Goal: Task Accomplishment & Management: Complete application form

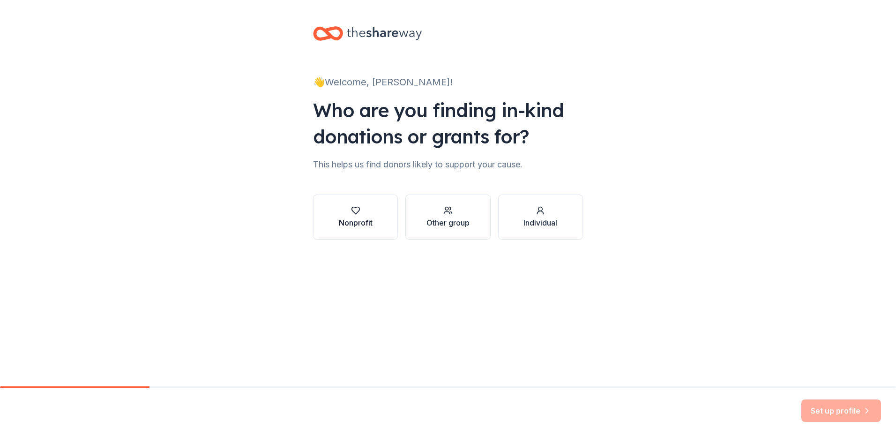
click at [356, 210] on icon "button" at bounding box center [355, 210] width 9 height 9
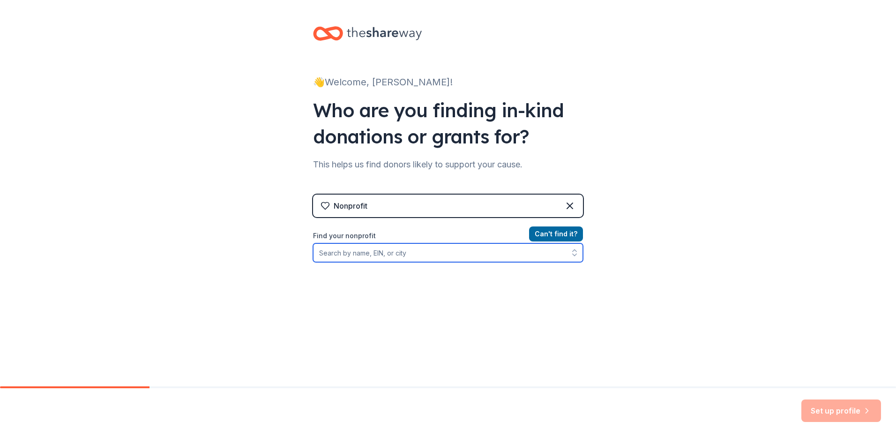
click at [352, 255] on input "Find your nonprofit" at bounding box center [448, 252] width 270 height 19
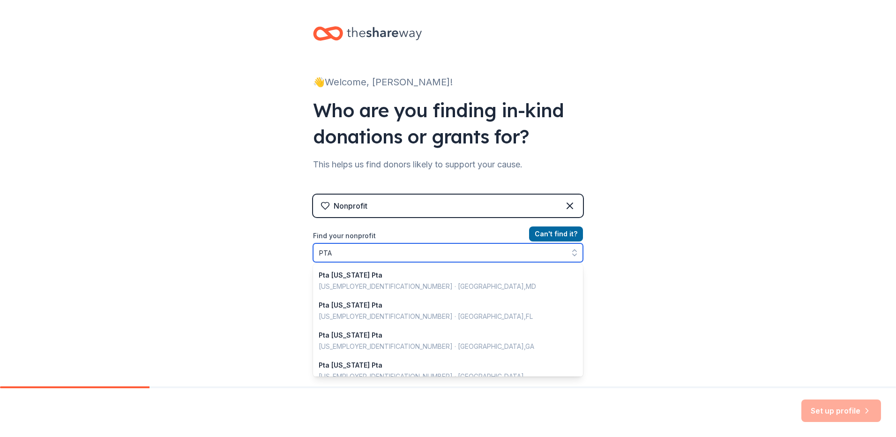
drag, startPoint x: 352, startPoint y: 255, endPoint x: 299, endPoint y: 254, distance: 53.5
click at [299, 254] on div "👋 Welcome, Kelly! Who are you finding in-kind donations or grants for? This hel…" at bounding box center [448, 200] width 300 height 401
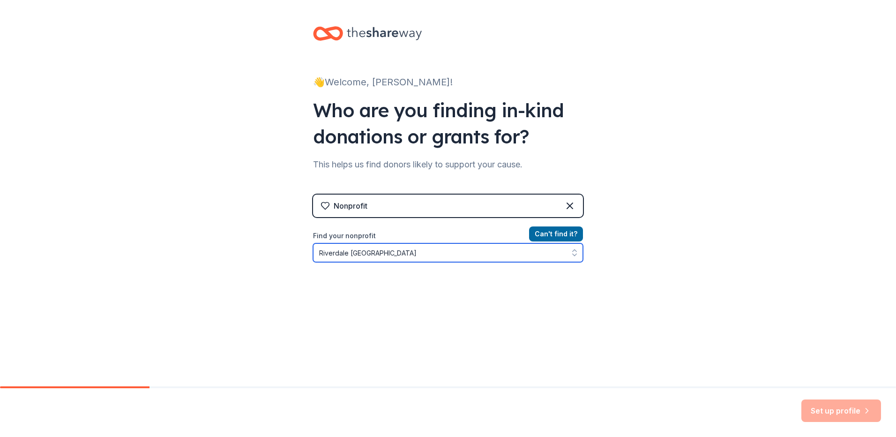
drag, startPoint x: 404, startPoint y: 256, endPoint x: 281, endPoint y: 255, distance: 122.8
click at [281, 255] on div "👋 Welcome, Kelly! Who are you finding in-kind donations or grants for? This hel…" at bounding box center [448, 200] width 896 height 401
type input "PTA"
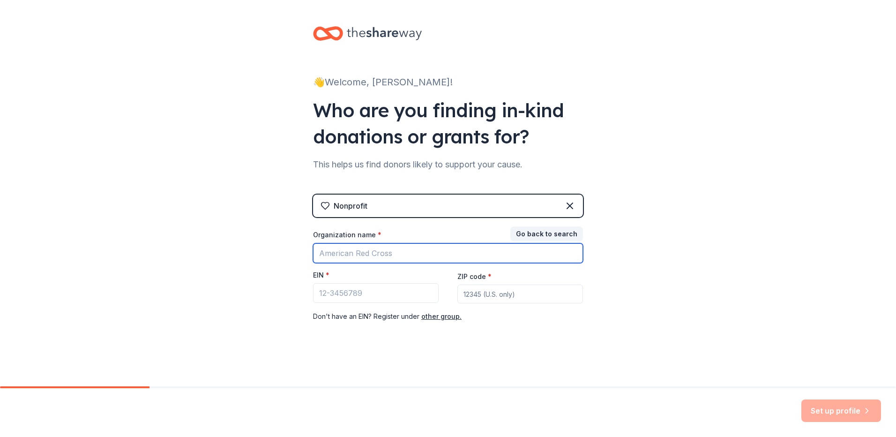
click at [340, 252] on input "Organization name *" at bounding box center [448, 253] width 270 height 20
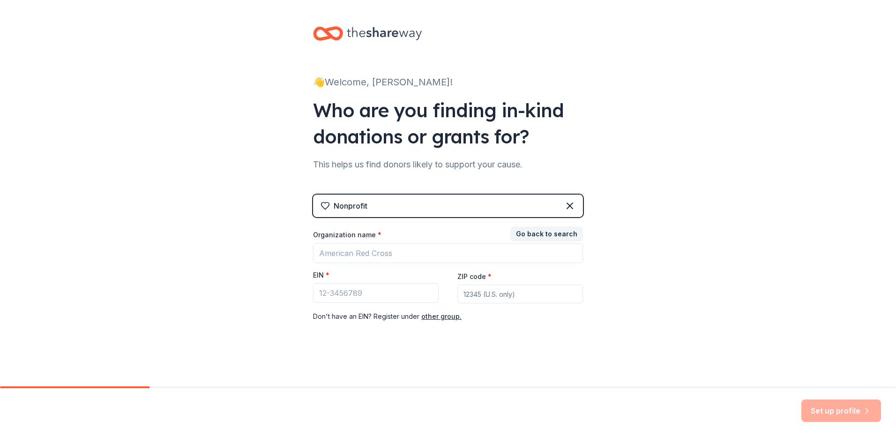
click at [353, 193] on div "Nonprofit Go back to search Organization name * EIN * ZIP code * Don ' t have a…" at bounding box center [448, 260] width 270 height 161
click at [444, 316] on button "other group." at bounding box center [441, 316] width 40 height 11
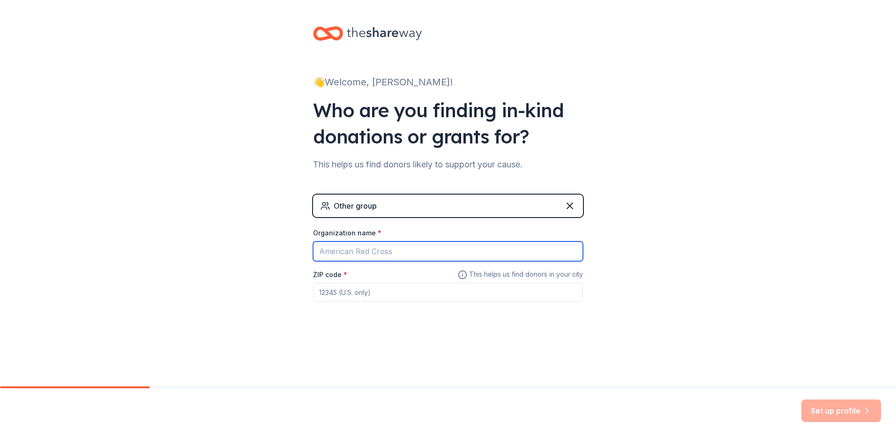
click at [352, 252] on input "Organization name *" at bounding box center [448, 251] width 270 height 20
type input "Riverdale PTA"
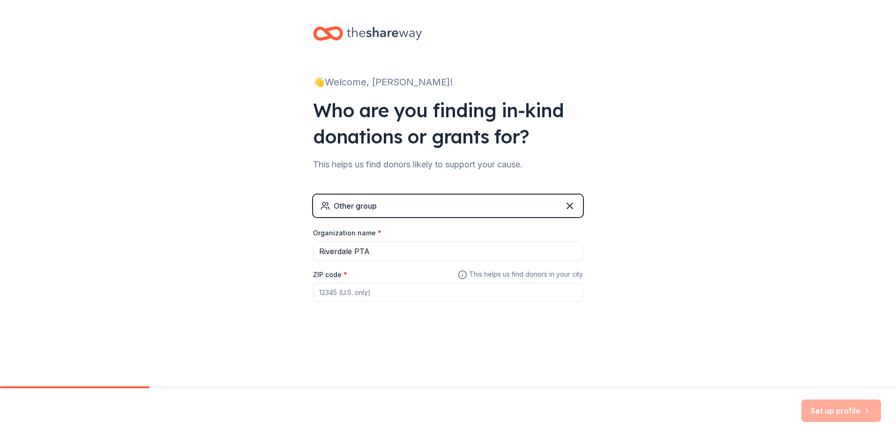
click at [355, 291] on input "ZIP code *" at bounding box center [448, 292] width 270 height 19
type input "07457"
click at [843, 407] on button "Set up profile" at bounding box center [842, 410] width 80 height 23
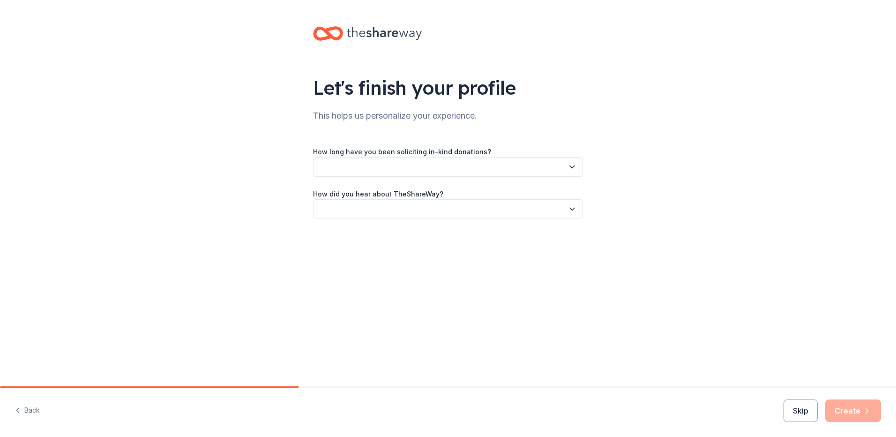
click at [413, 162] on button "button" at bounding box center [448, 167] width 270 height 20
click at [366, 194] on div "This is my first time!" at bounding box center [353, 192] width 60 height 11
click at [361, 211] on button "button" at bounding box center [448, 209] width 270 height 20
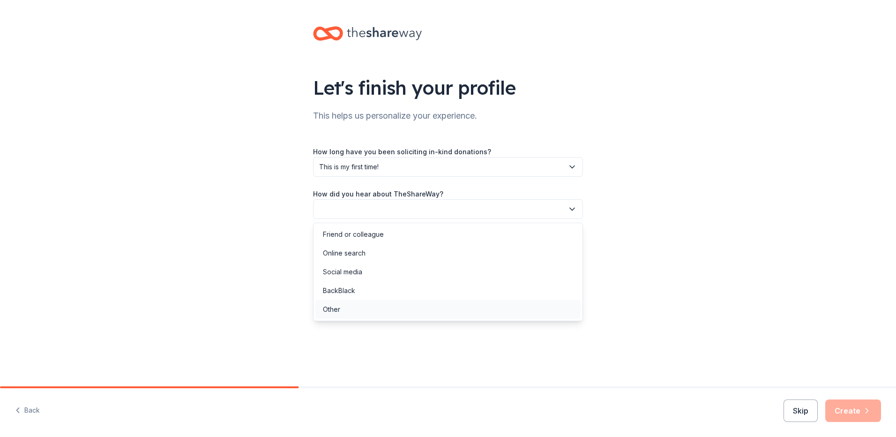
click at [338, 311] on div "Other" at bounding box center [331, 309] width 17 height 11
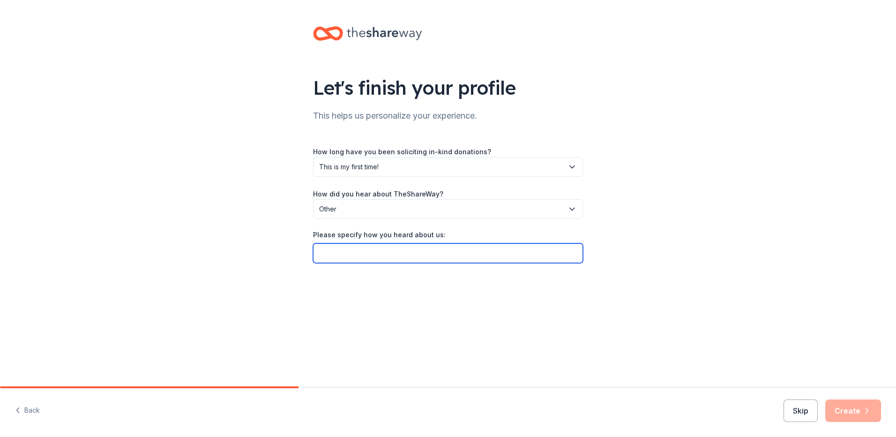
click at [358, 254] on input "Please specify how you heard about us:" at bounding box center [448, 253] width 270 height 20
type input "Our Last PTA President"
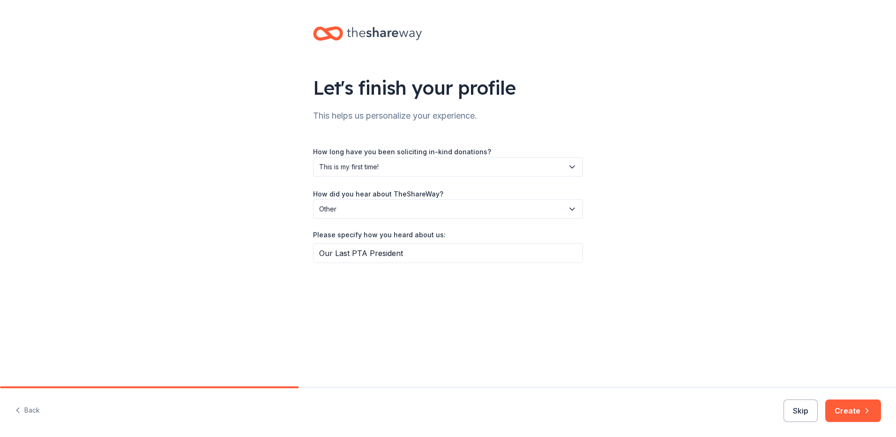
click at [854, 403] on button "Create" at bounding box center [854, 410] width 56 height 23
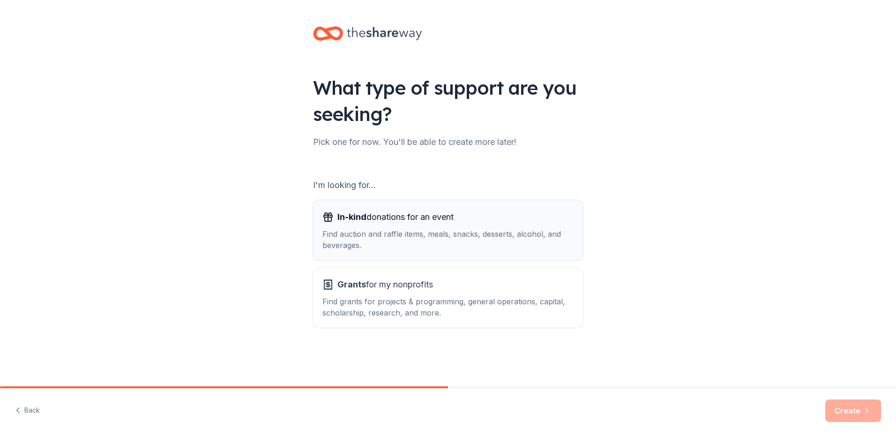
click at [367, 215] on span "In-kind" at bounding box center [352, 217] width 29 height 10
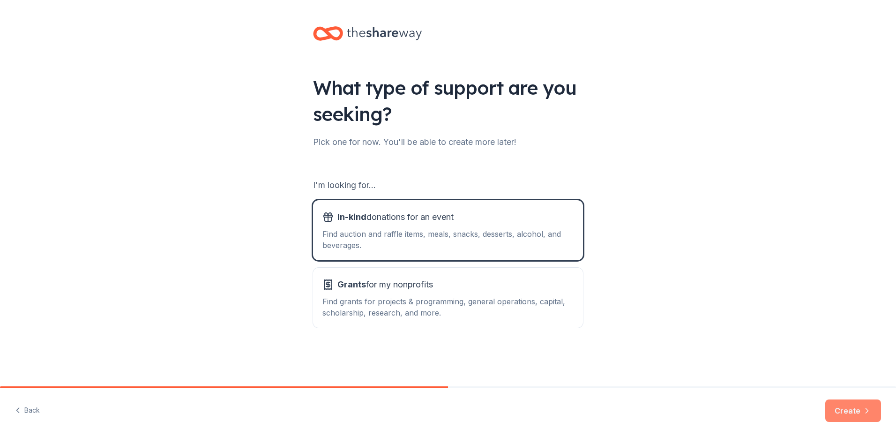
click at [845, 413] on button "Create" at bounding box center [854, 410] width 56 height 23
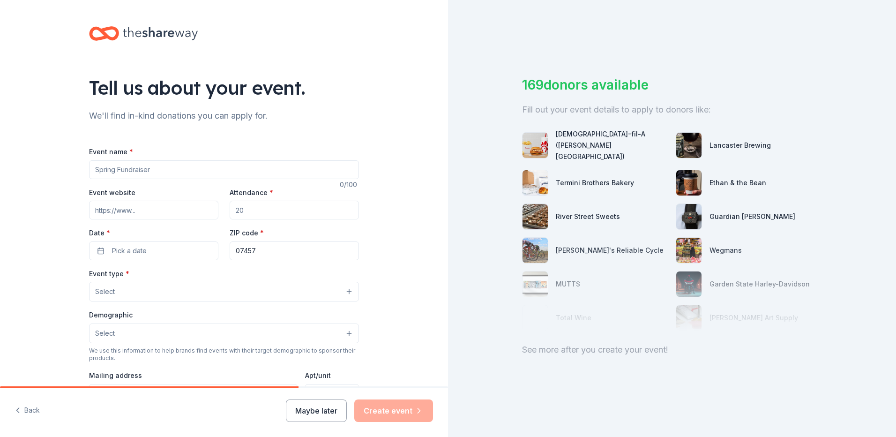
click at [170, 170] on input "Event name *" at bounding box center [224, 169] width 270 height 19
drag, startPoint x: 113, startPoint y: 173, endPoint x: 178, endPoint y: 178, distance: 64.8
click at [178, 178] on input "Event name *" at bounding box center [224, 169] width 270 height 19
drag, startPoint x: 177, startPoint y: 174, endPoint x: 0, endPoint y: 165, distance: 177.0
click at [5, 171] on div "Tell us about your event. We'll find in-kind donations you can apply for. Event…" at bounding box center [224, 312] width 448 height 624
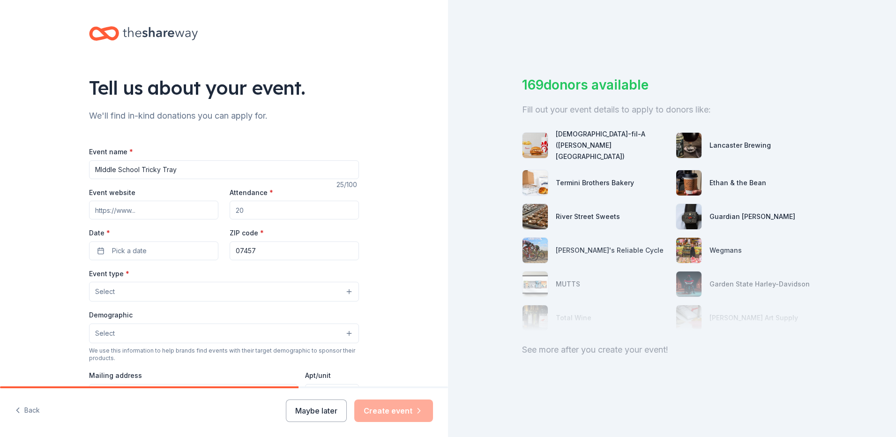
click at [141, 168] on input "MIddle School Tricky Tray" at bounding box center [224, 169] width 270 height 19
click at [138, 165] on input "MIddle School Tricky Tray" at bounding box center [224, 169] width 270 height 19
type input "MIddle School Beef Steak and Tricky Tray"
drag, startPoint x: 266, startPoint y: 212, endPoint x: 184, endPoint y: 204, distance: 82.0
click at [184, 205] on div "Event website Attendance * Date * Pick a date ZIP code * 07457" at bounding box center [224, 224] width 270 height 74
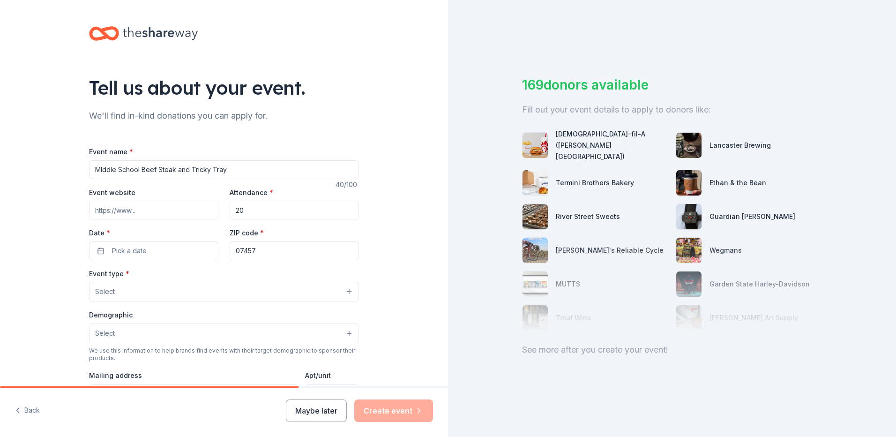
type input "2"
type input "150"
click at [150, 249] on button "Pick a date" at bounding box center [153, 250] width 129 height 19
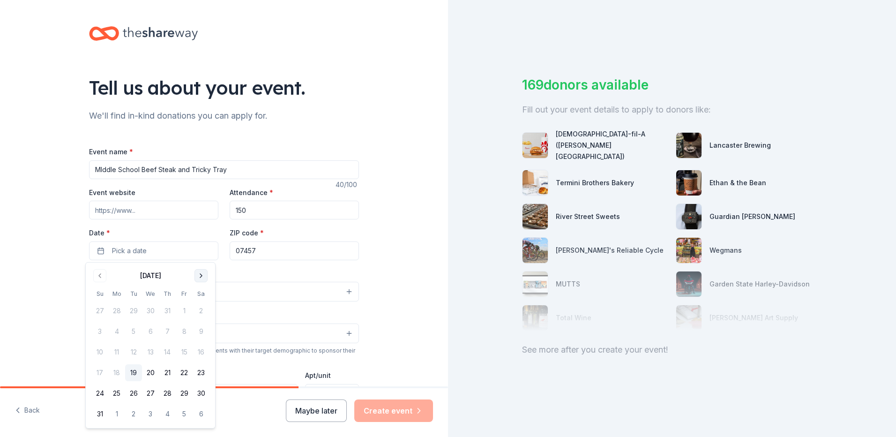
click at [203, 273] on button "Go to next month" at bounding box center [201, 275] width 13 height 13
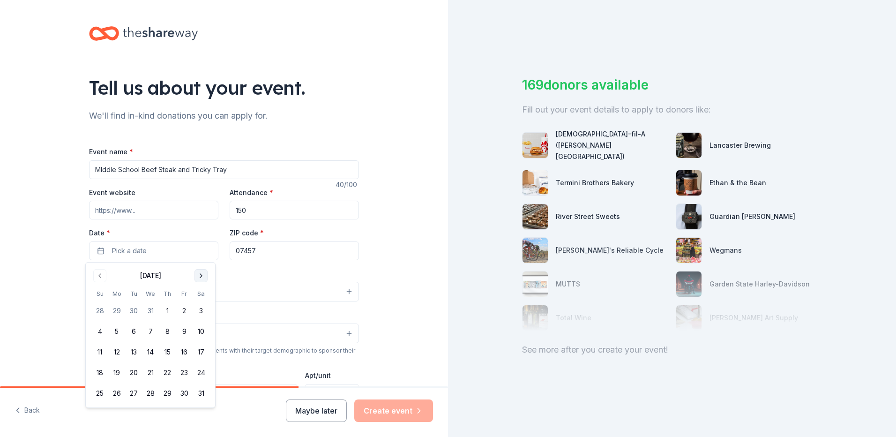
click at [203, 273] on button "Go to next month" at bounding box center [201, 275] width 13 height 13
click at [98, 276] on button "Go to previous month" at bounding box center [99, 275] width 13 height 13
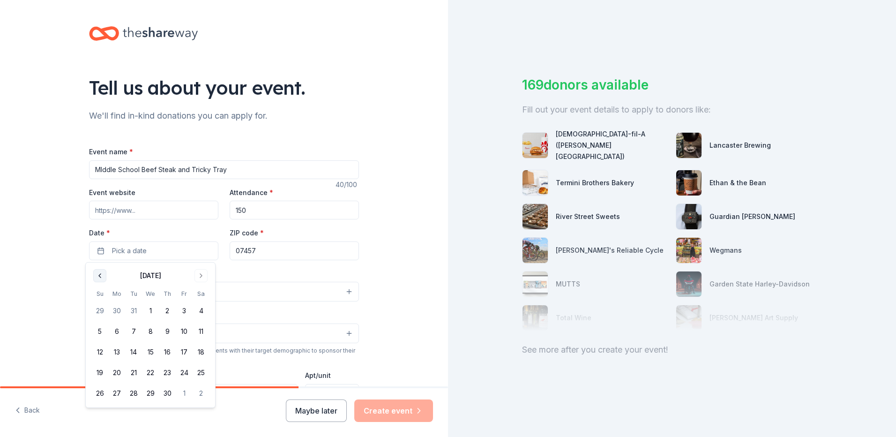
click at [98, 276] on button "Go to previous month" at bounding box center [99, 275] width 13 height 13
click at [201, 330] on button "14" at bounding box center [201, 331] width 17 height 17
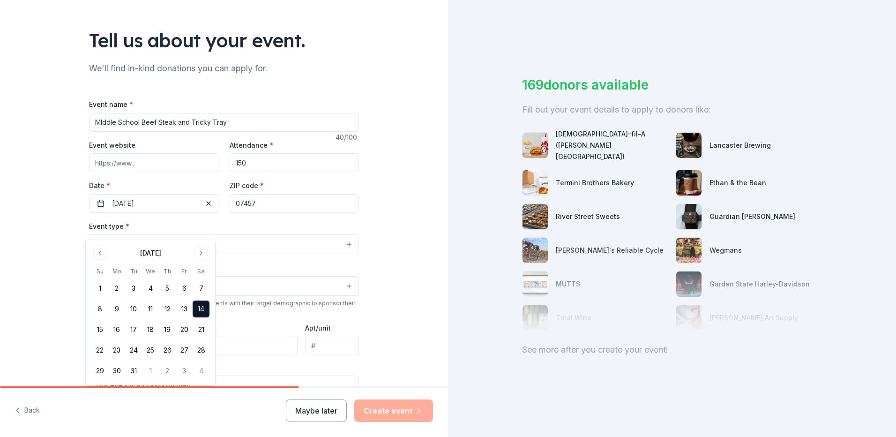
scroll to position [94, 0]
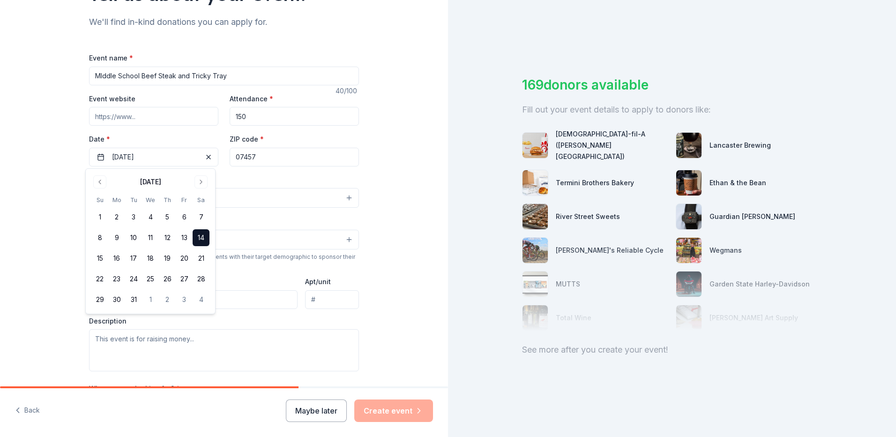
click at [284, 176] on div "Event type * Select" at bounding box center [224, 191] width 270 height 34
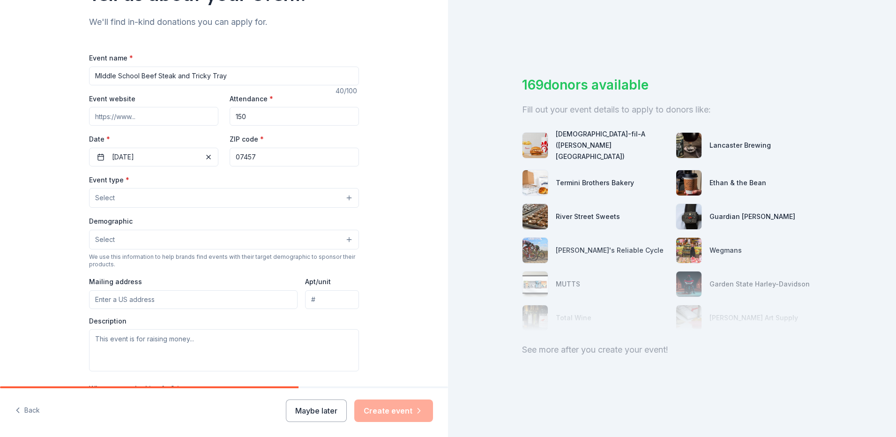
click at [107, 195] on span "Select" at bounding box center [105, 197] width 20 height 11
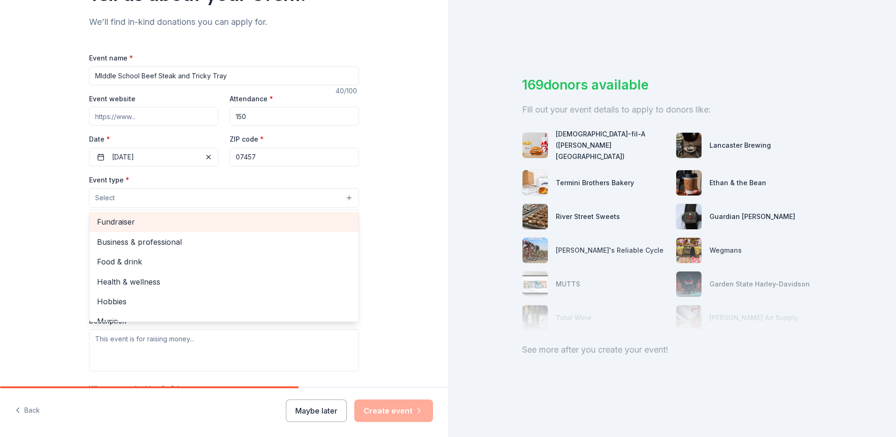
click at [135, 217] on span "Fundraiser" at bounding box center [224, 222] width 254 height 12
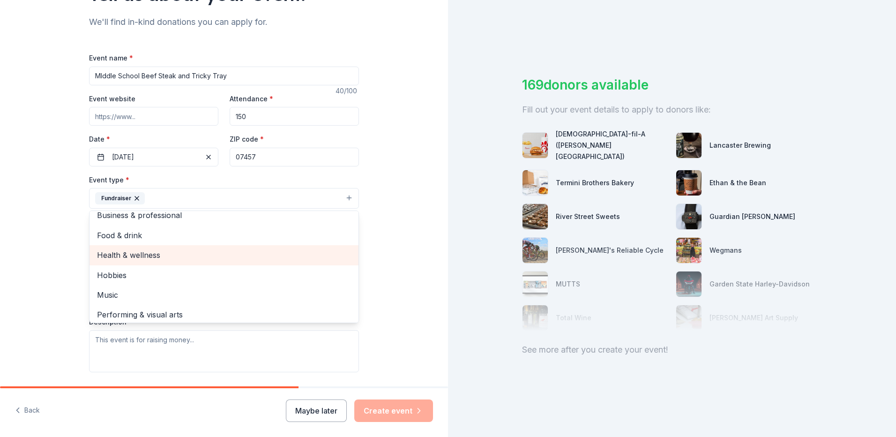
scroll to position [11, 0]
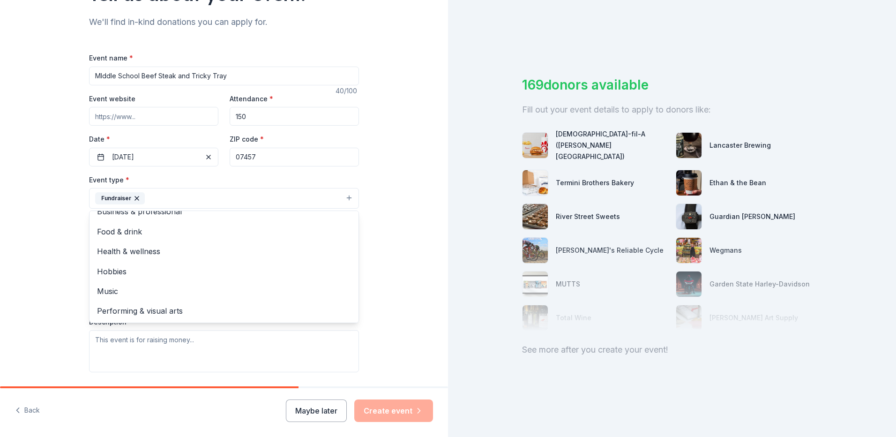
click at [399, 263] on div "Tell us about your event. We'll find in-kind donations you can apply for. Event…" at bounding box center [224, 218] width 448 height 625
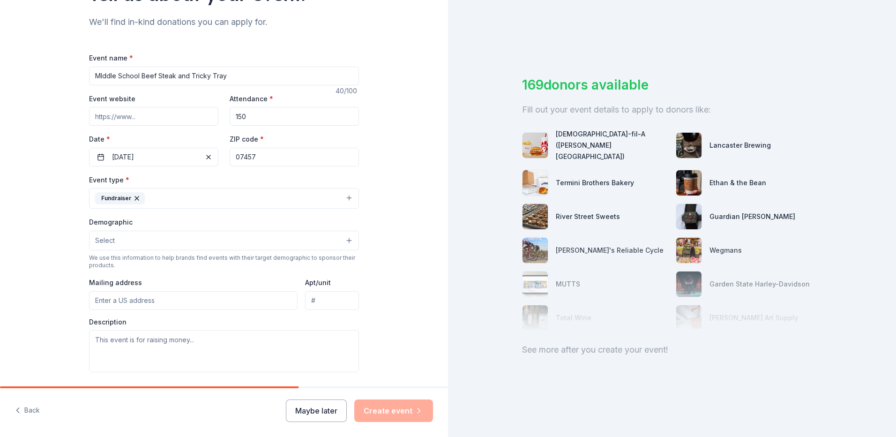
click at [116, 240] on button "Select" at bounding box center [224, 241] width 270 height 20
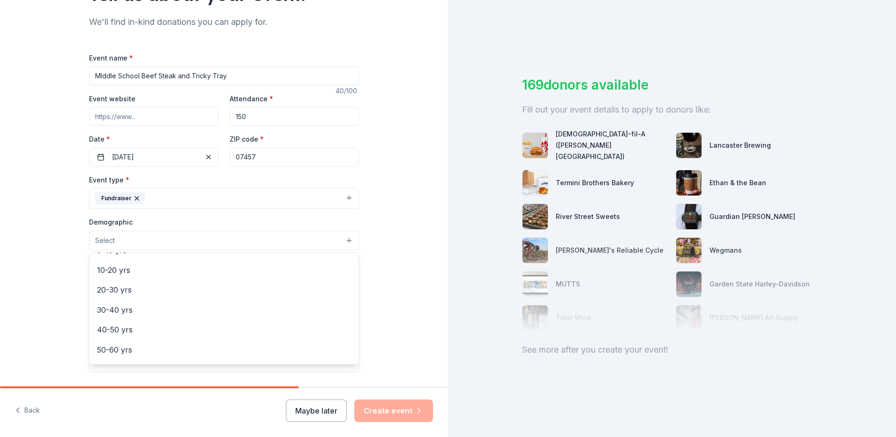
scroll to position [0, 0]
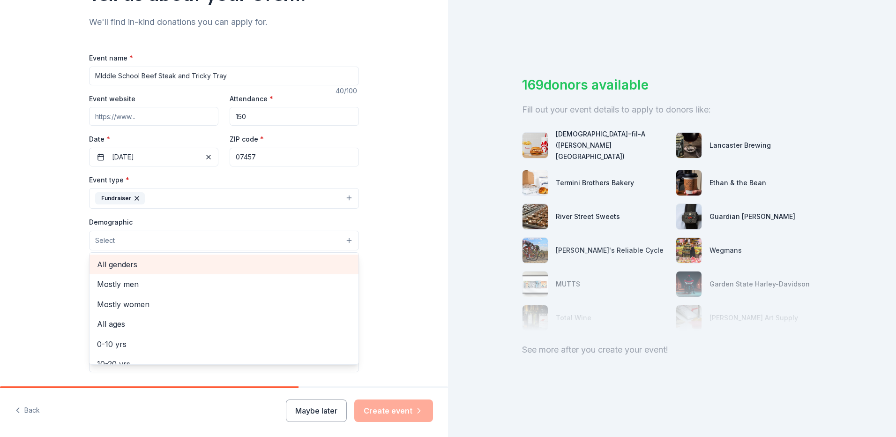
click at [129, 270] on span "All genders" at bounding box center [224, 264] width 254 height 12
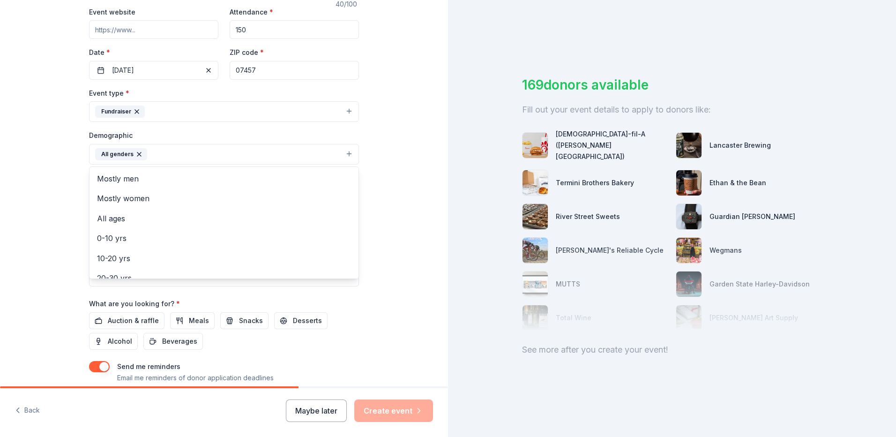
scroll to position [188, 0]
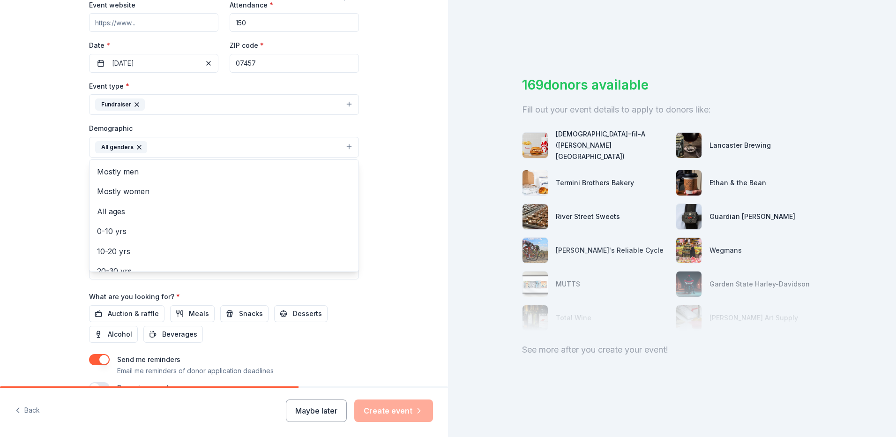
click at [355, 233] on div "Mostly men Mostly women All ages 0-10 yrs 10-20 yrs 20-30 yrs 30-40 yrs 40-50 y…" at bounding box center [224, 215] width 270 height 113
click at [414, 235] on div "Tell us about your event. We'll find in-kind donations you can apply for. Event…" at bounding box center [224, 125] width 448 height 626
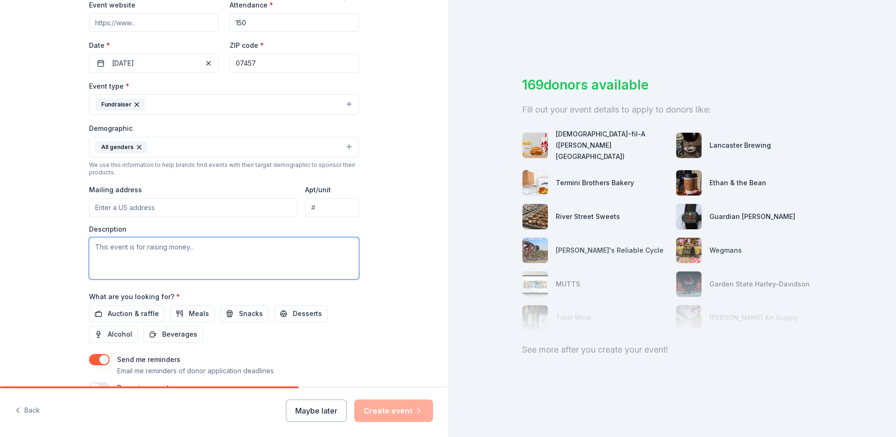
click at [155, 248] on textarea at bounding box center [224, 258] width 270 height 42
click at [130, 315] on span "Auction & raffle" at bounding box center [133, 313] width 51 height 11
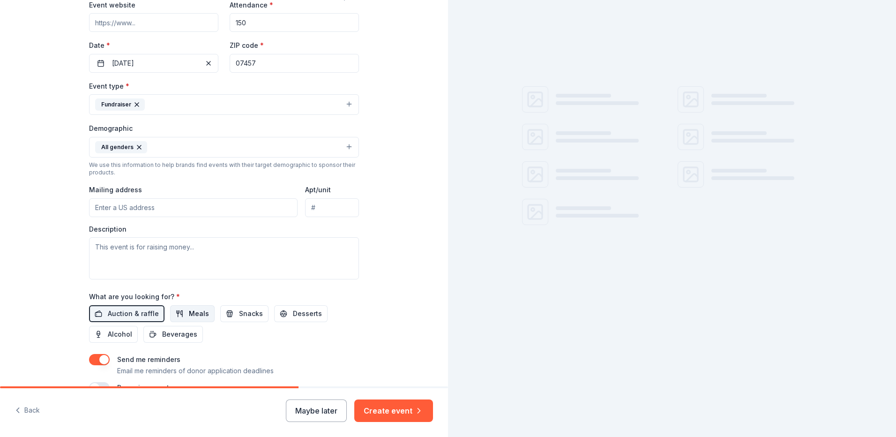
click at [175, 311] on button "Meals" at bounding box center [192, 313] width 45 height 17
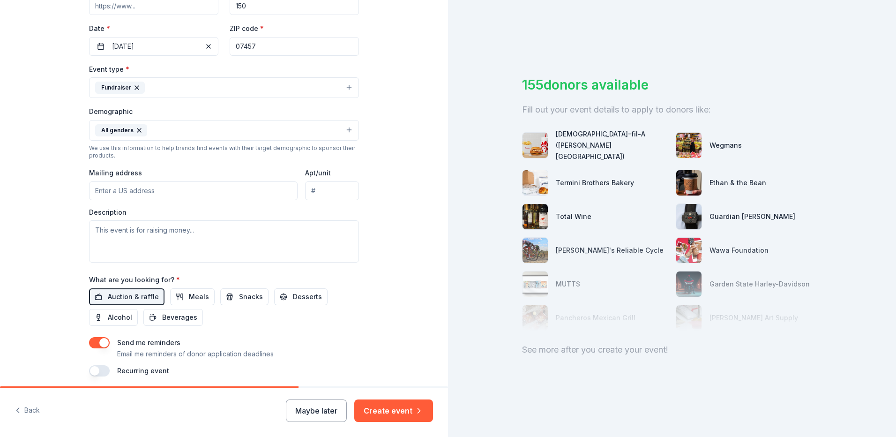
scroll to position [188, 0]
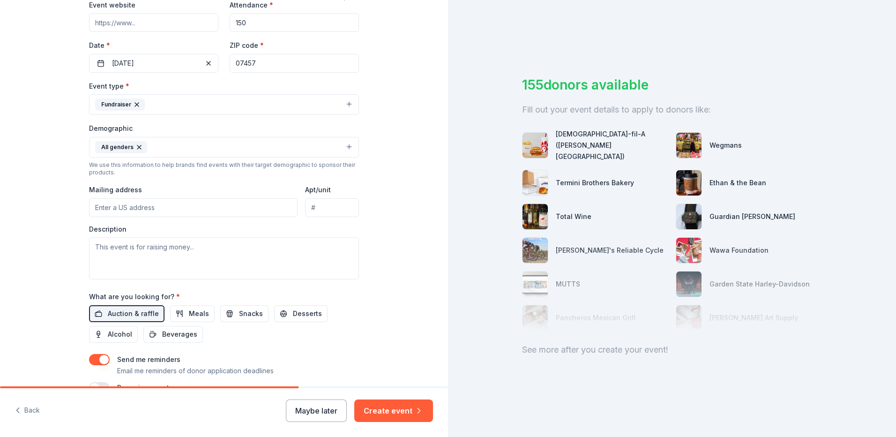
click at [148, 205] on input "Mailing address" at bounding box center [193, 207] width 209 height 19
click at [171, 204] on input "Mailing address" at bounding box center [193, 207] width 209 height 19
type input "52 Newark Pompton Turnpike, Riverdale, NJ, 07457"
click at [117, 248] on textarea at bounding box center [224, 258] width 270 height 42
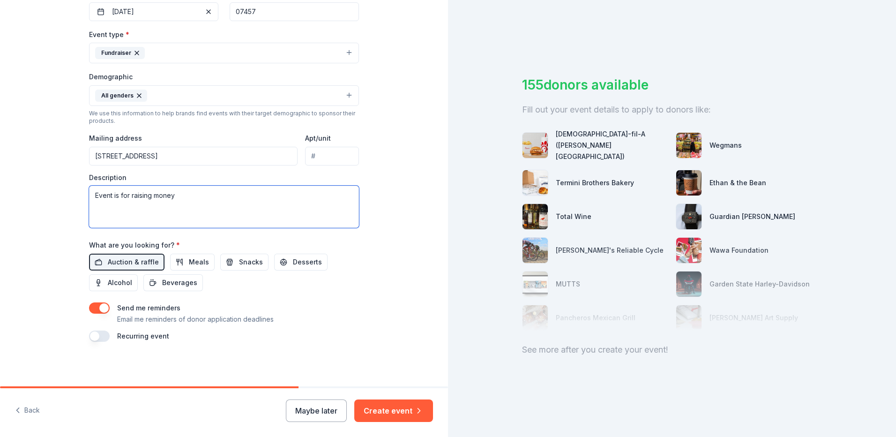
scroll to position [240, 0]
type textarea "Event is for raising money"
click at [405, 411] on button "Create event" at bounding box center [393, 410] width 79 height 23
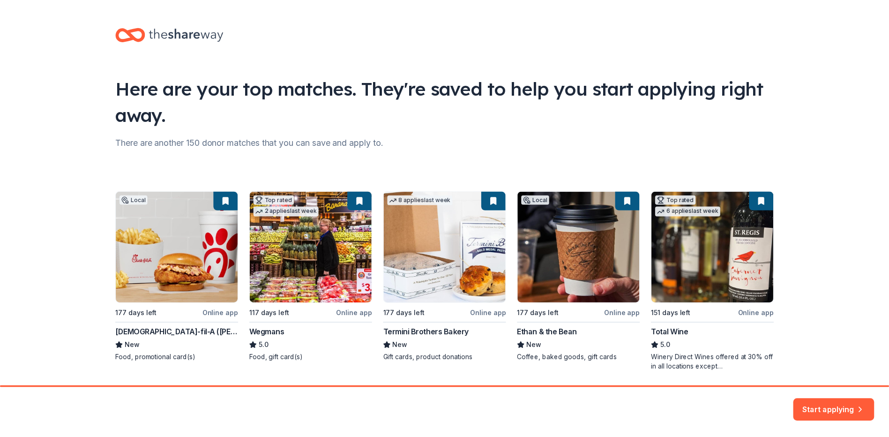
scroll to position [30, 0]
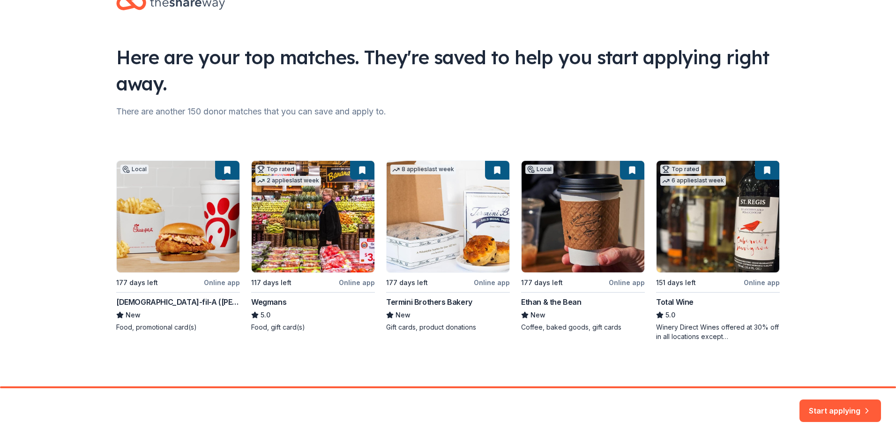
click at [188, 232] on div "Local 177 days left Online app Chick-fil-A (Morris Plains) New Food, promotiona…" at bounding box center [448, 250] width 664 height 181
click at [224, 285] on div "Local 177 days left Online app Chick-fil-A (Morris Plains) New Food, promotiona…" at bounding box center [448, 250] width 664 height 181
click at [857, 399] on button "Start applying" at bounding box center [841, 405] width 82 height 23
click at [162, 242] on div "Local 177 days left Online app Chick-fil-A (Morris Plains) New Food, promotiona…" at bounding box center [448, 250] width 664 height 181
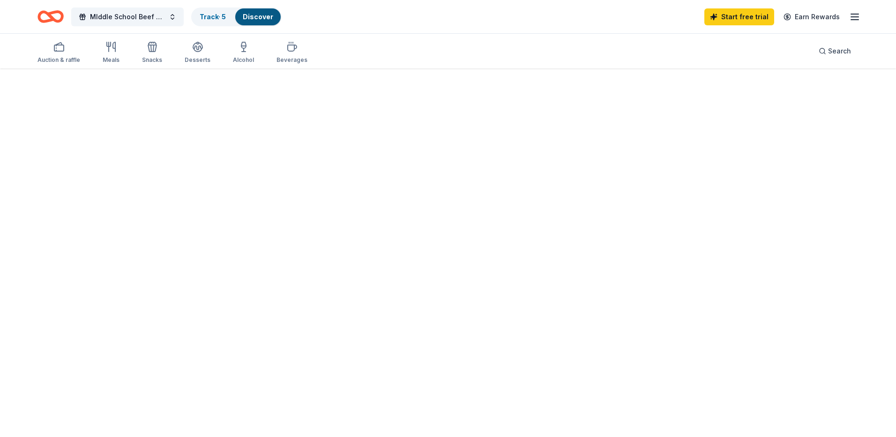
click at [219, 172] on div at bounding box center [448, 252] width 896 height 368
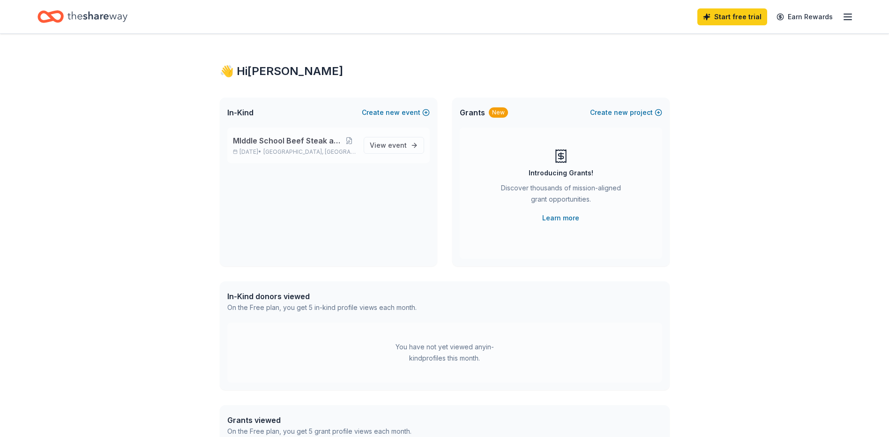
click at [270, 138] on span "MIddle School Beef Steak and Tricky Tray" at bounding box center [288, 140] width 110 height 11
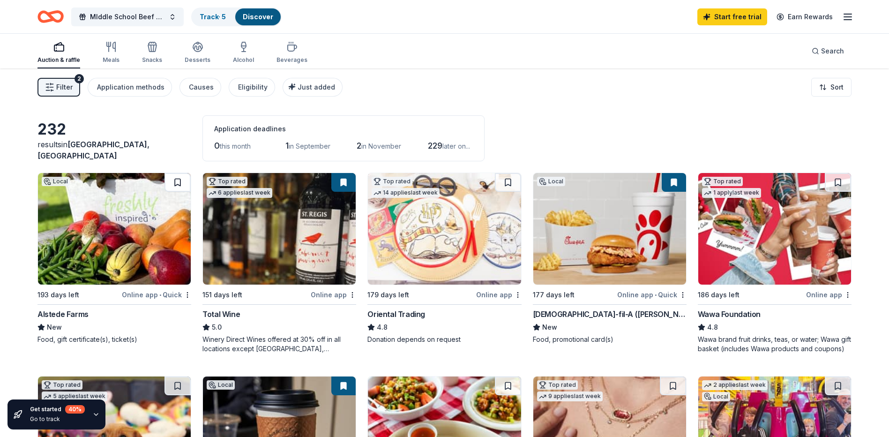
click at [178, 181] on button at bounding box center [178, 182] width 26 height 19
drag, startPoint x: 511, startPoint y: 182, endPoint x: 534, endPoint y: 127, distance: 60.3
click at [534, 127] on div "232 results in [GEOGRAPHIC_DATA], [GEOGRAPHIC_DATA] Application deadlines 0 thi…" at bounding box center [445, 138] width 814 height 46
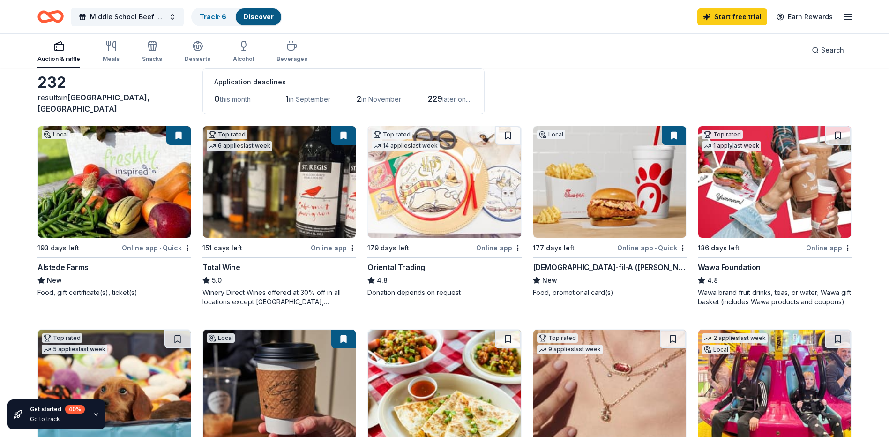
drag, startPoint x: 841, startPoint y: 131, endPoint x: 838, endPoint y: 135, distance: 5.7
click at [841, 132] on button at bounding box center [838, 135] width 26 height 19
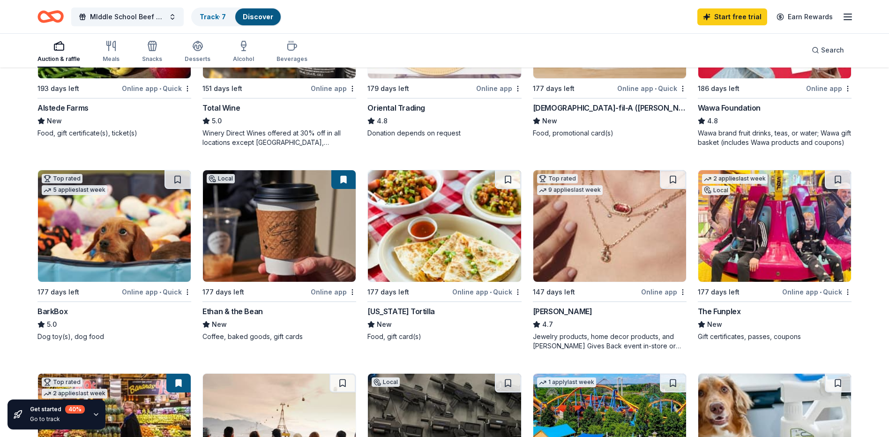
scroll to position [234, 0]
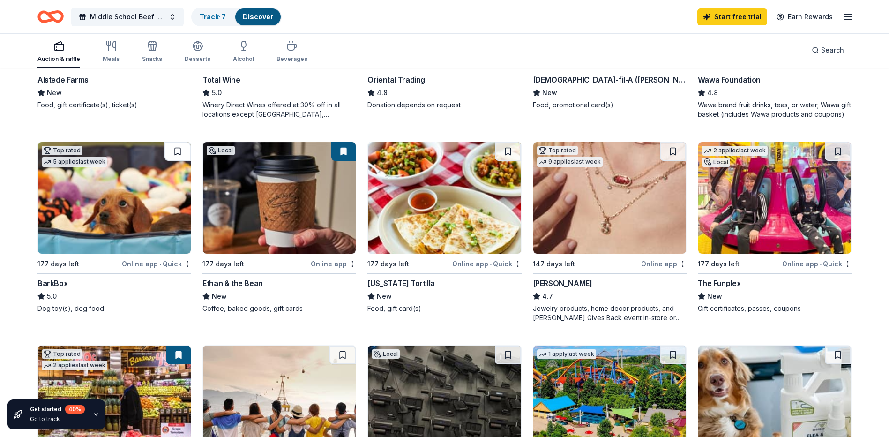
click at [175, 150] on button at bounding box center [178, 151] width 26 height 19
click at [674, 149] on button at bounding box center [673, 151] width 26 height 19
click at [842, 153] on button at bounding box center [838, 151] width 26 height 19
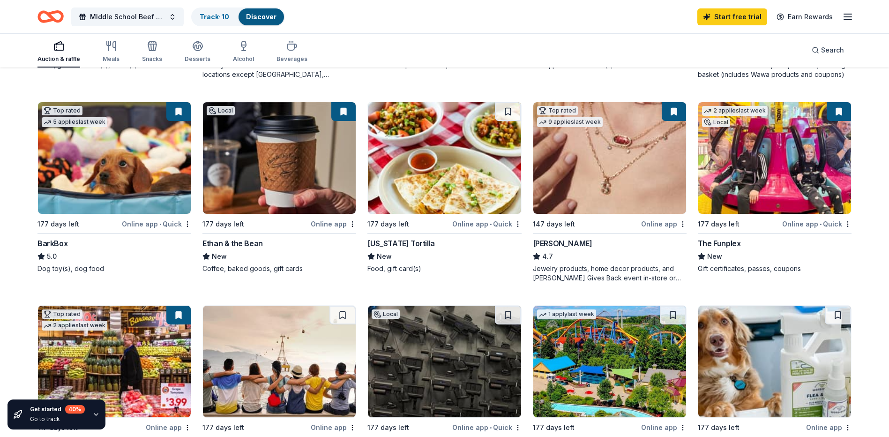
scroll to position [375, 0]
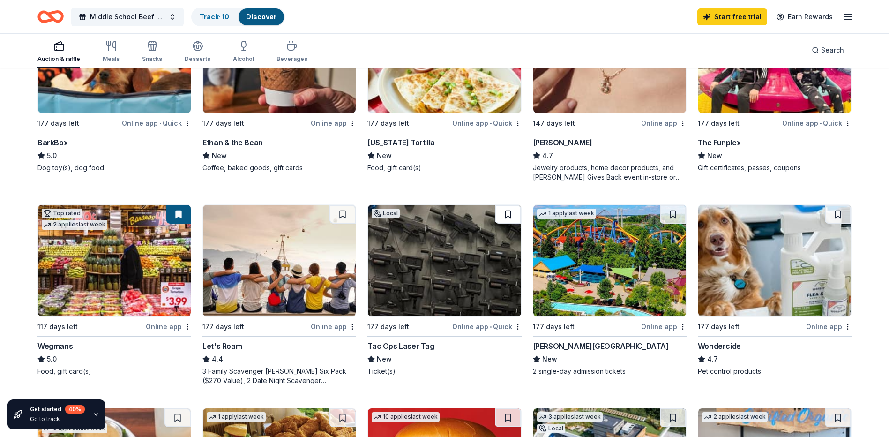
click at [508, 214] on button at bounding box center [508, 214] width 26 height 19
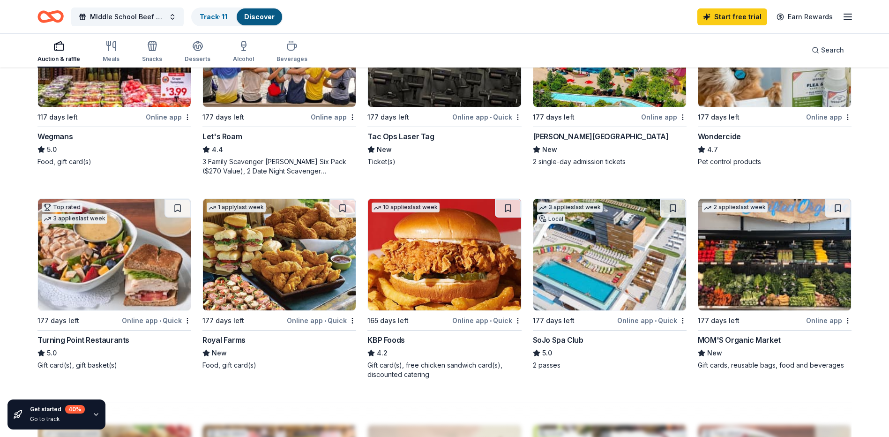
scroll to position [609, 0]
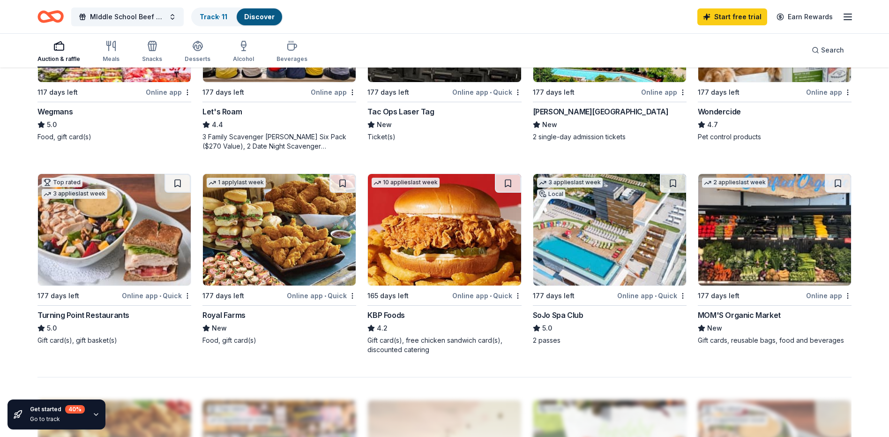
click at [673, 179] on button at bounding box center [673, 183] width 26 height 19
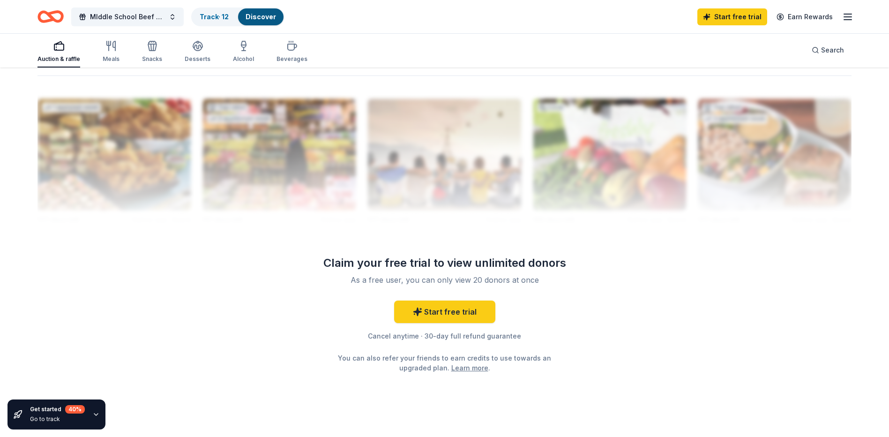
scroll to position [925, 0]
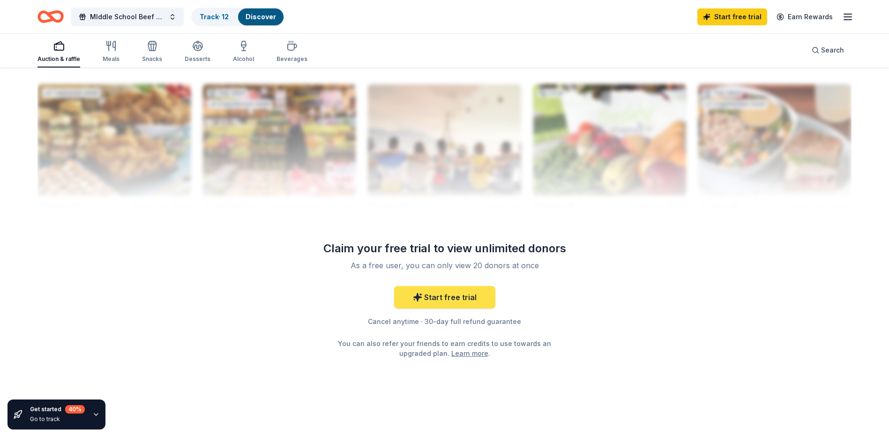
click at [458, 293] on link "Start free trial" at bounding box center [444, 297] width 101 height 23
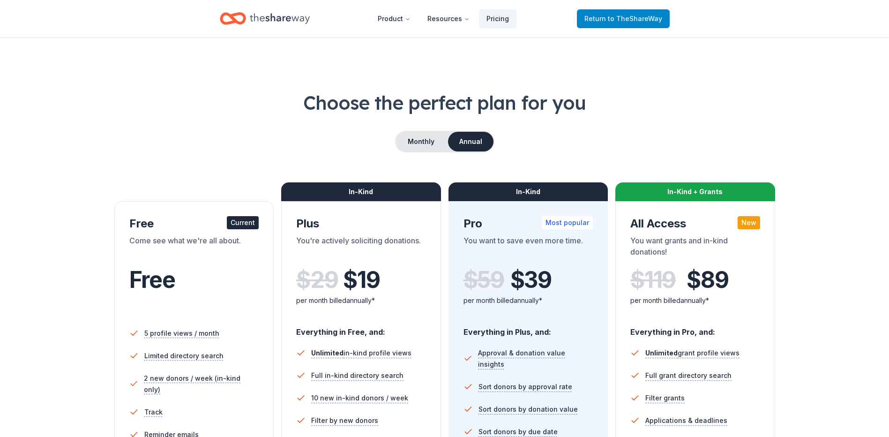
click at [593, 17] on span "Return to TheShareWay" at bounding box center [624, 18] width 78 height 11
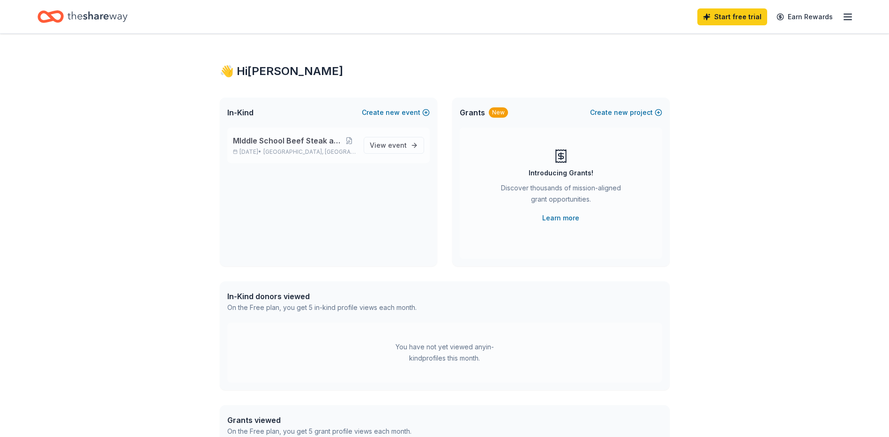
click at [302, 140] on span "MIddle School Beef Steak and Tricky Tray" at bounding box center [288, 140] width 110 height 11
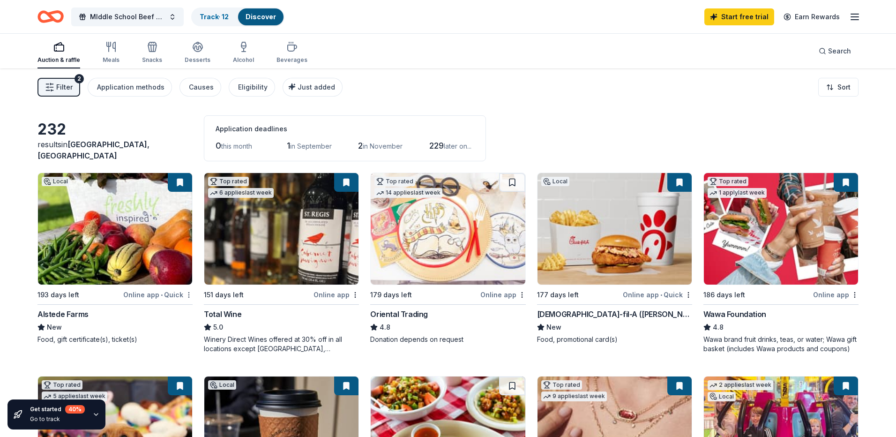
click at [184, 298] on html "MIddle School Beef Steak and Tricky Tray Track · 12 Discover Start free trial E…" at bounding box center [448, 218] width 896 height 437
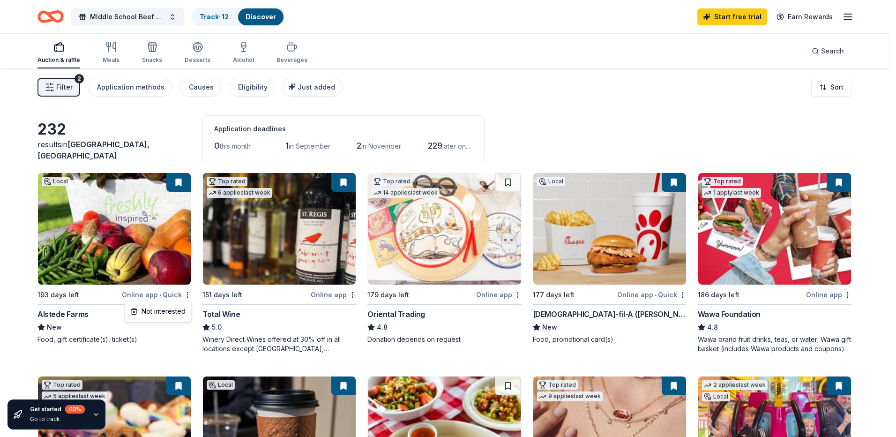
click at [161, 296] on html "MIddle School Beef Steak and Tricky Tray Track · 12 Discover Start free trial E…" at bounding box center [448, 218] width 896 height 437
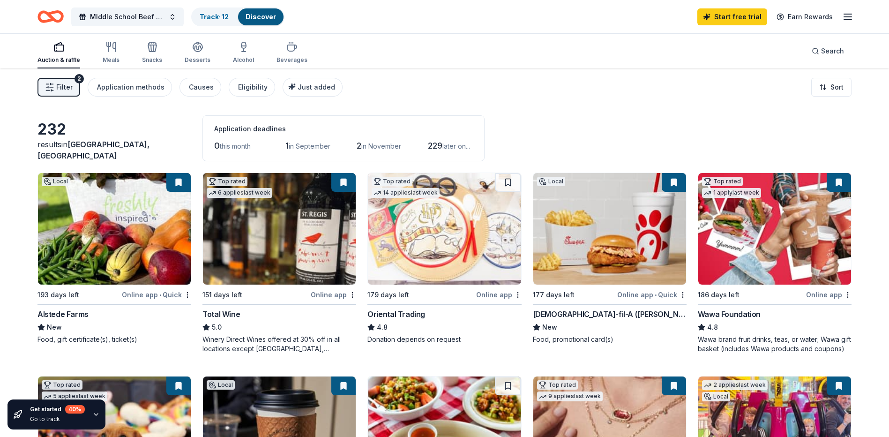
click at [161, 296] on span "•" at bounding box center [160, 295] width 2 height 8
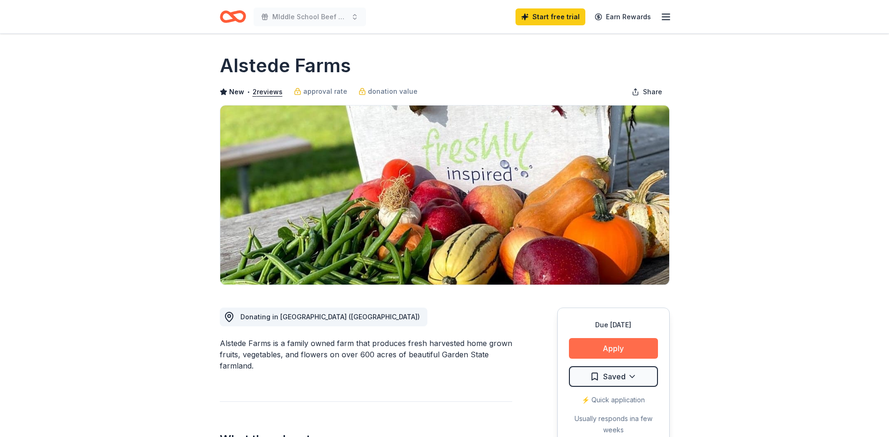
click at [645, 343] on button "Apply" at bounding box center [613, 348] width 89 height 21
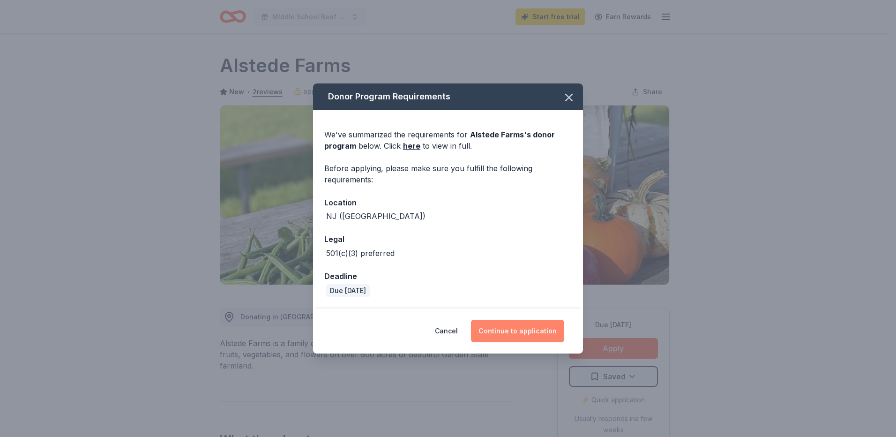
click at [518, 329] on button "Continue to application" at bounding box center [517, 331] width 93 height 23
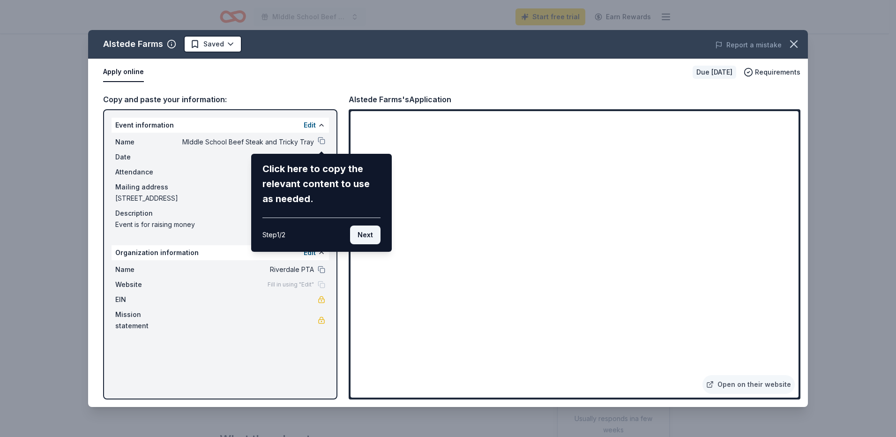
click at [370, 233] on button "Next" at bounding box center [365, 234] width 30 height 19
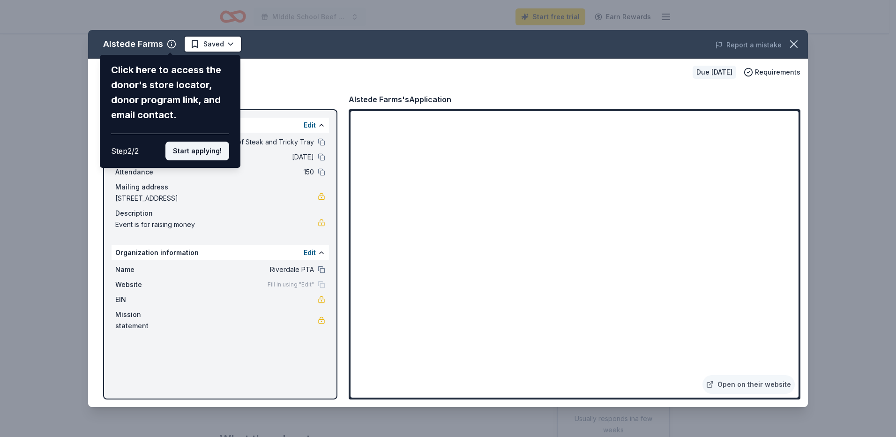
click at [204, 149] on button "Start applying!" at bounding box center [197, 151] width 64 height 19
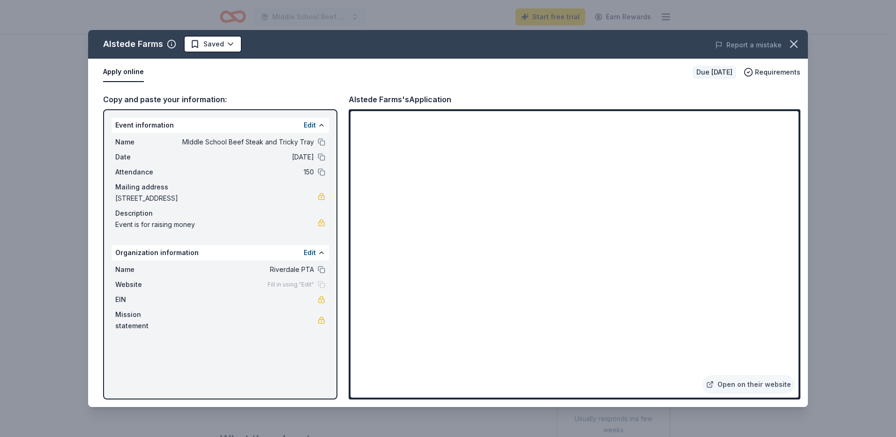
click at [401, 282] on div "Alstede Farms Saved Report a mistake Apply online Due in 193 days Requirements …" at bounding box center [448, 218] width 720 height 377
click at [398, 285] on div "Alstede Farms Saved Report a mistake Apply online Due in 193 days Requirements …" at bounding box center [448, 218] width 720 height 377
click at [790, 41] on icon "button" at bounding box center [794, 44] width 13 height 13
